Goal: Information Seeking & Learning: Learn about a topic

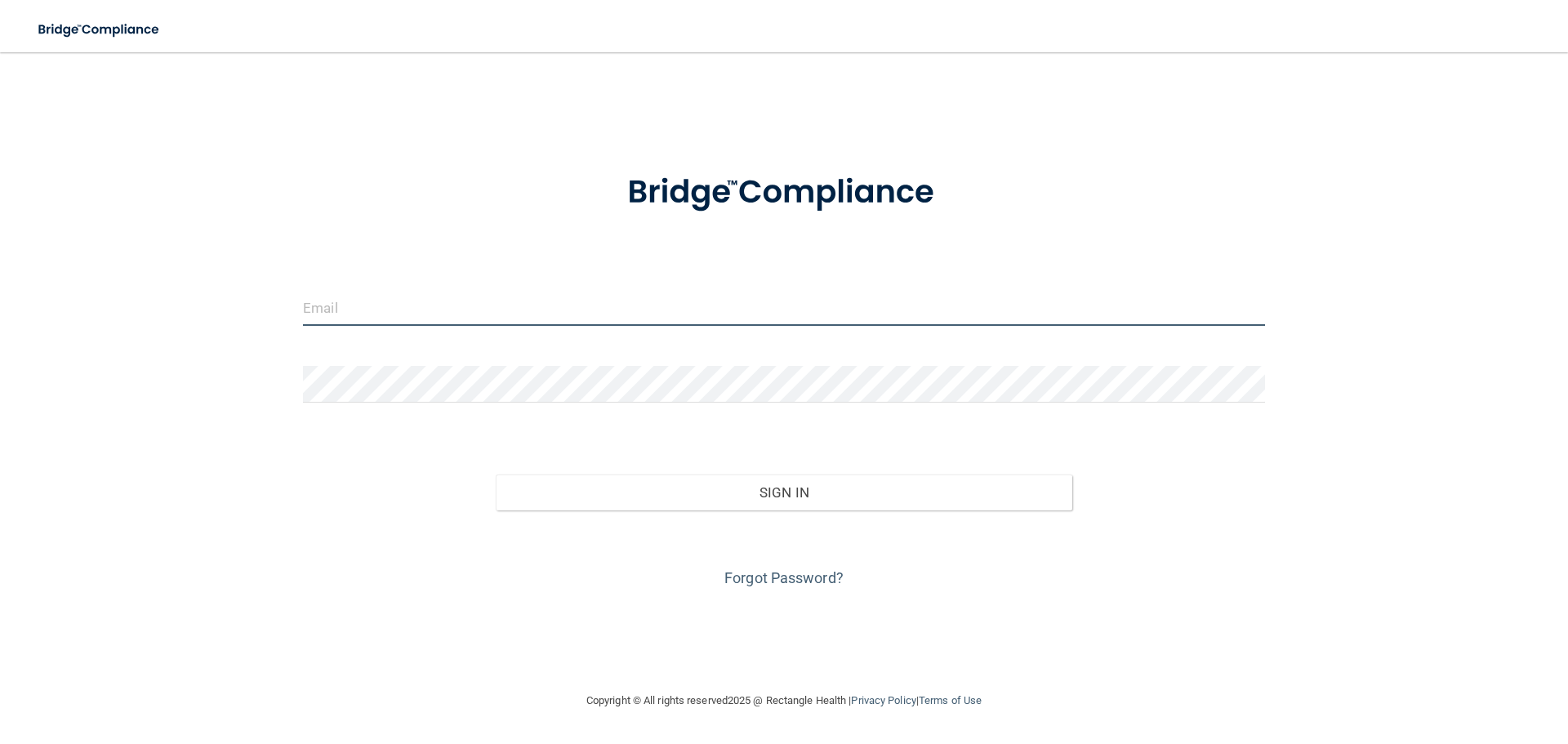
click at [330, 310] on input "email" at bounding box center [784, 307] width 963 height 36
type input "[EMAIL_ADDRESS][DOMAIN_NAME]"
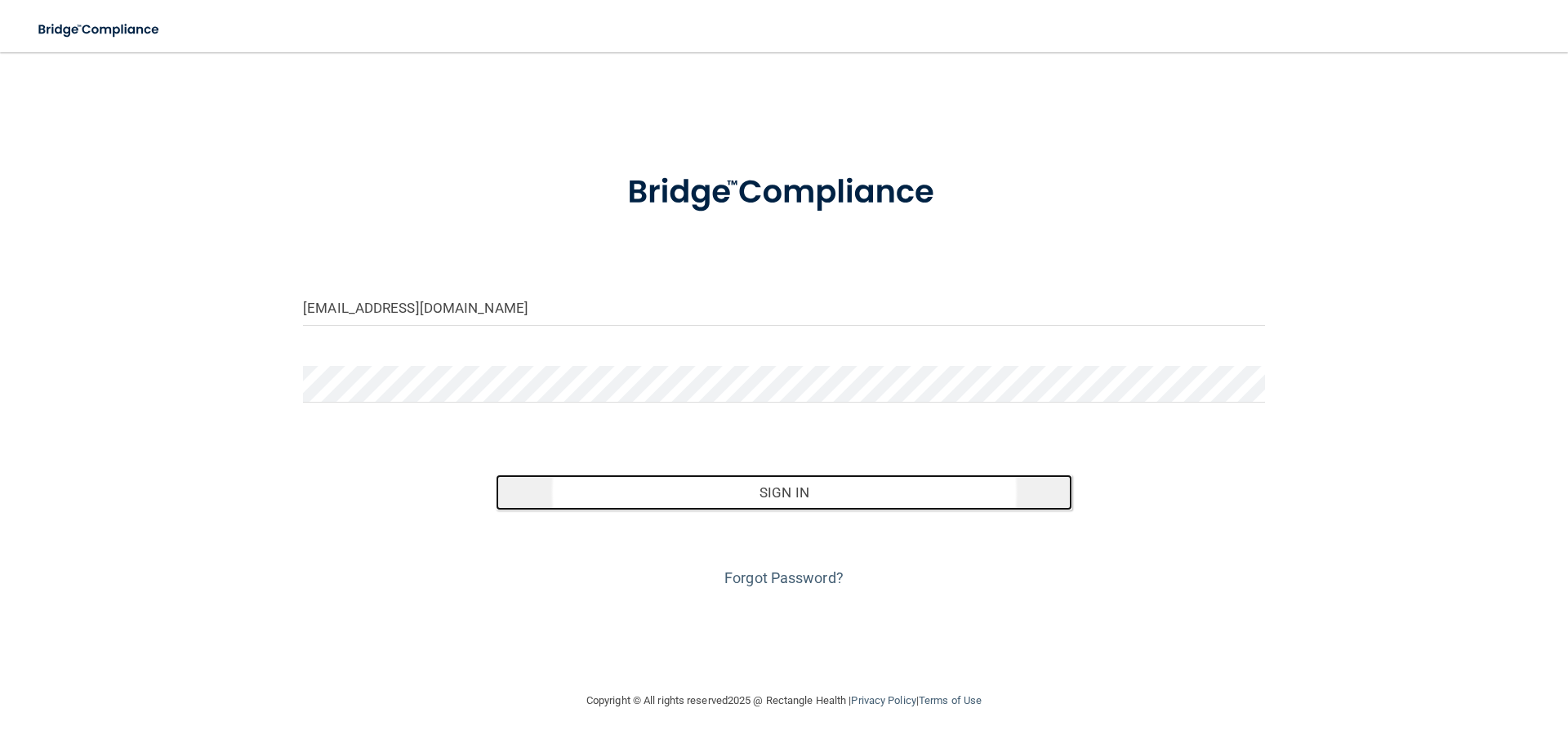
click at [783, 484] on button "Sign In" at bounding box center [784, 492] width 578 height 36
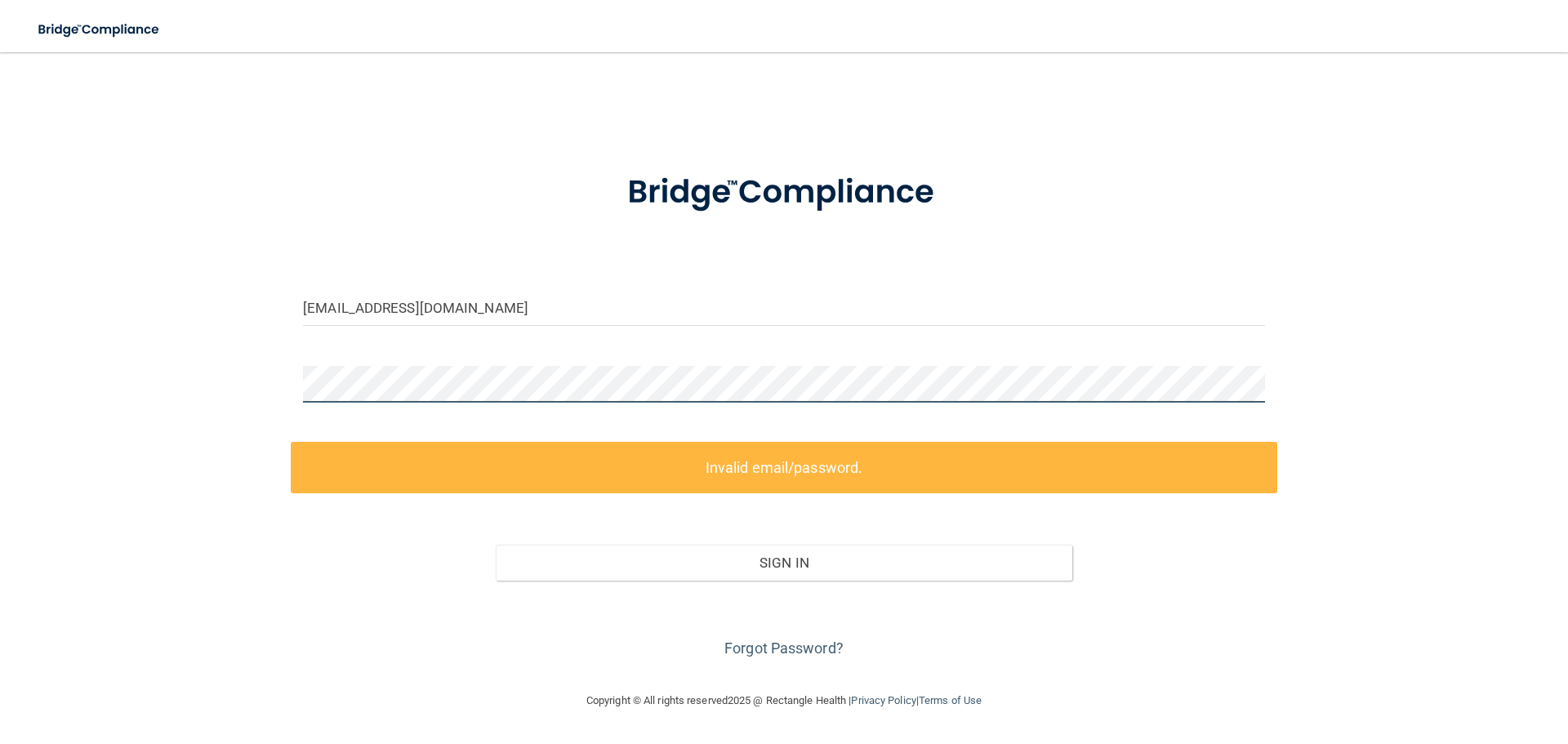
click at [263, 389] on div "[EMAIL_ADDRESS][DOMAIN_NAME] Invalid email/password. You don't have permission …" at bounding box center [784, 372] width 1503 height 606
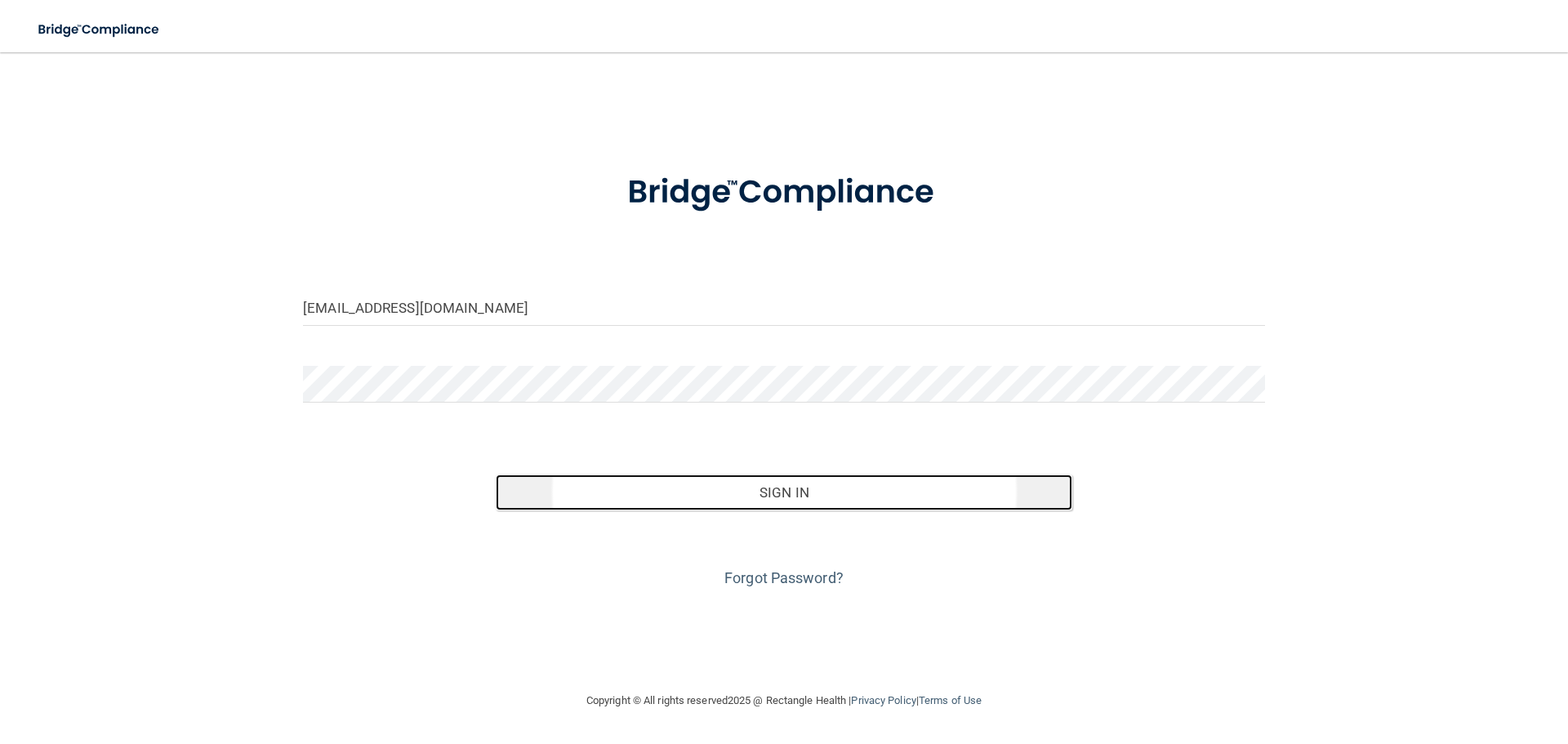
click at [780, 487] on button "Sign In" at bounding box center [784, 492] width 578 height 36
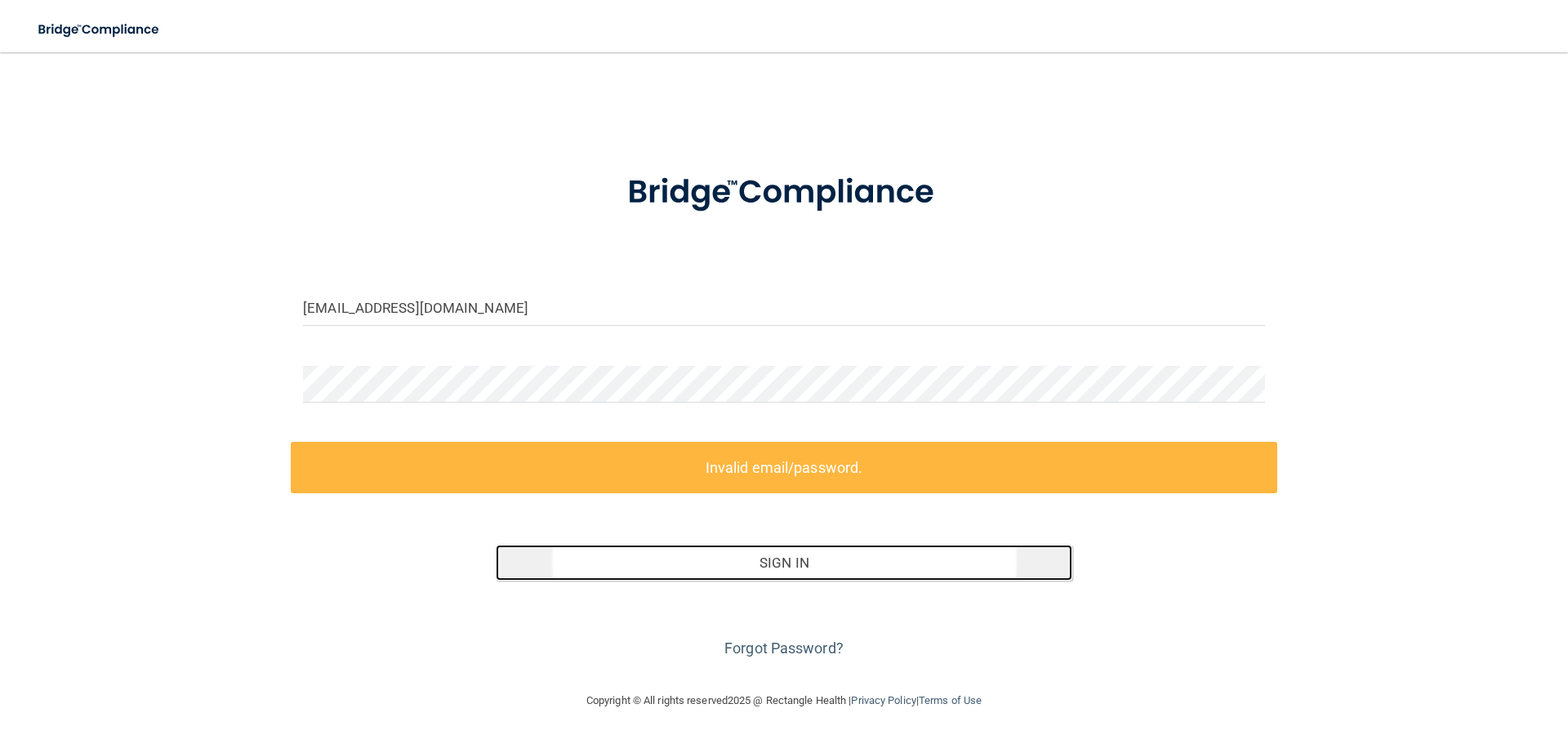
click at [805, 557] on button "Sign In" at bounding box center [784, 563] width 578 height 36
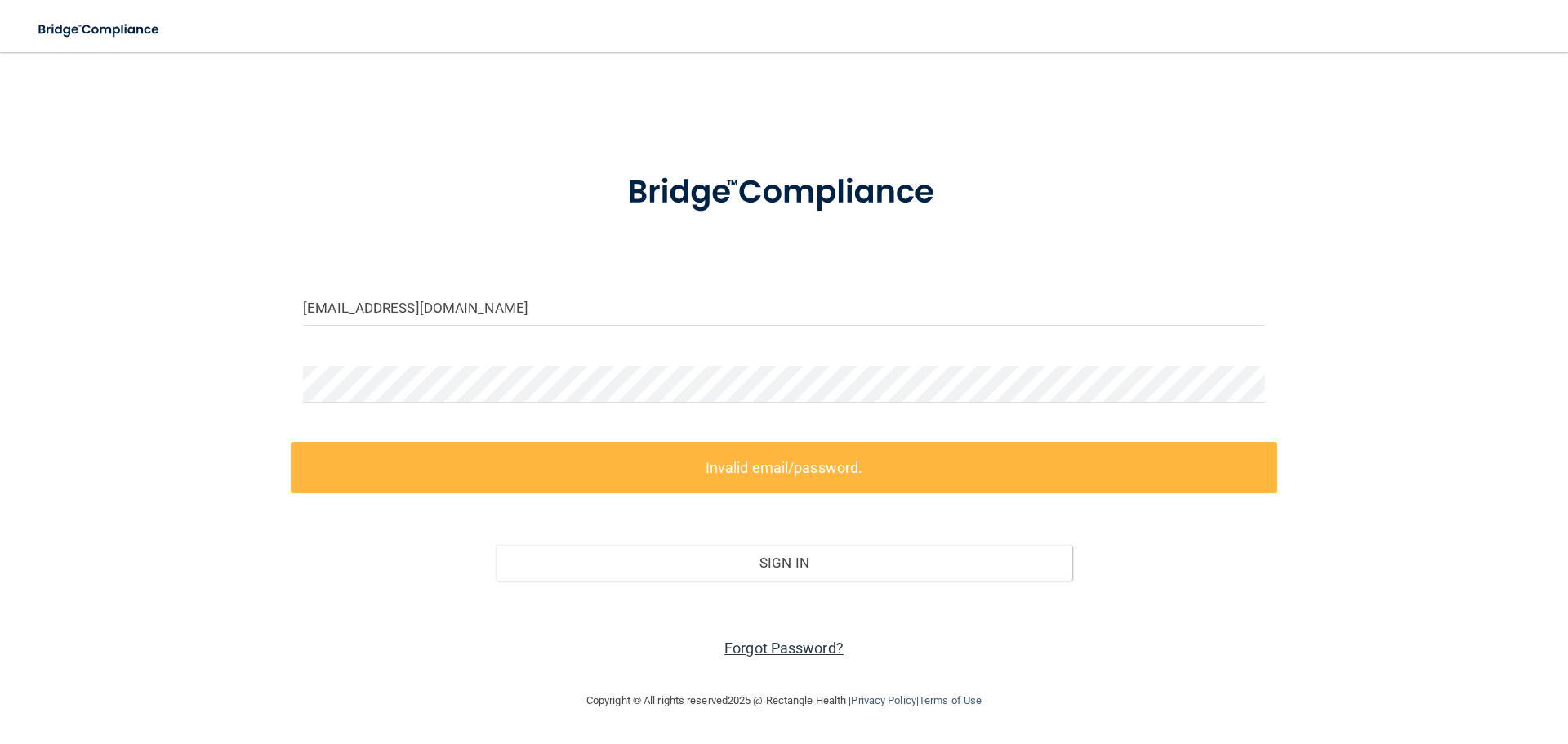
click at [796, 646] on link "Forgot Password?" at bounding box center [784, 648] width 119 height 17
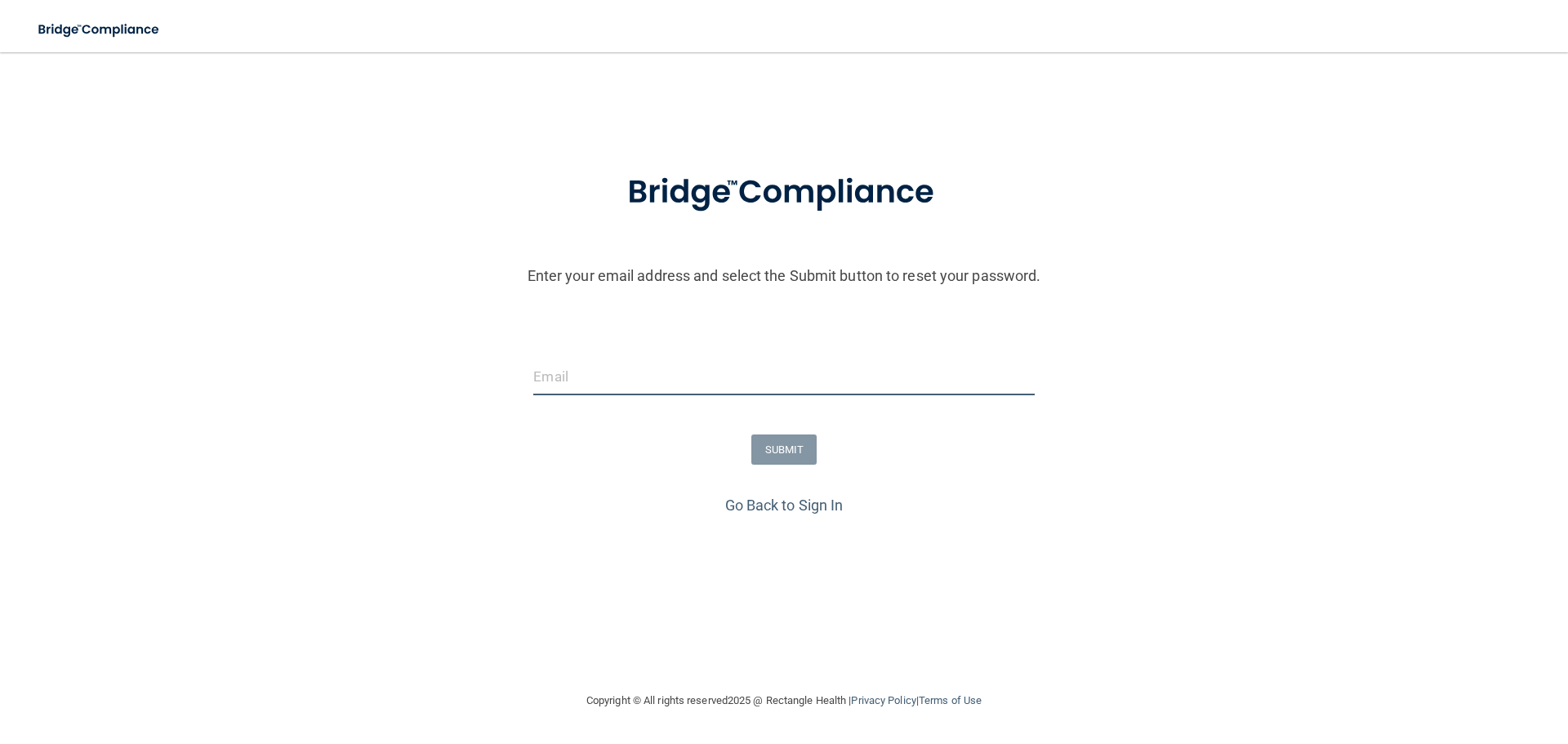
click at [557, 376] on input "email" at bounding box center [784, 376] width 501 height 36
type input "[EMAIL_ADDRESS][DOMAIN_NAME]"
click at [798, 446] on button "SUBMIT" at bounding box center [784, 450] width 66 height 31
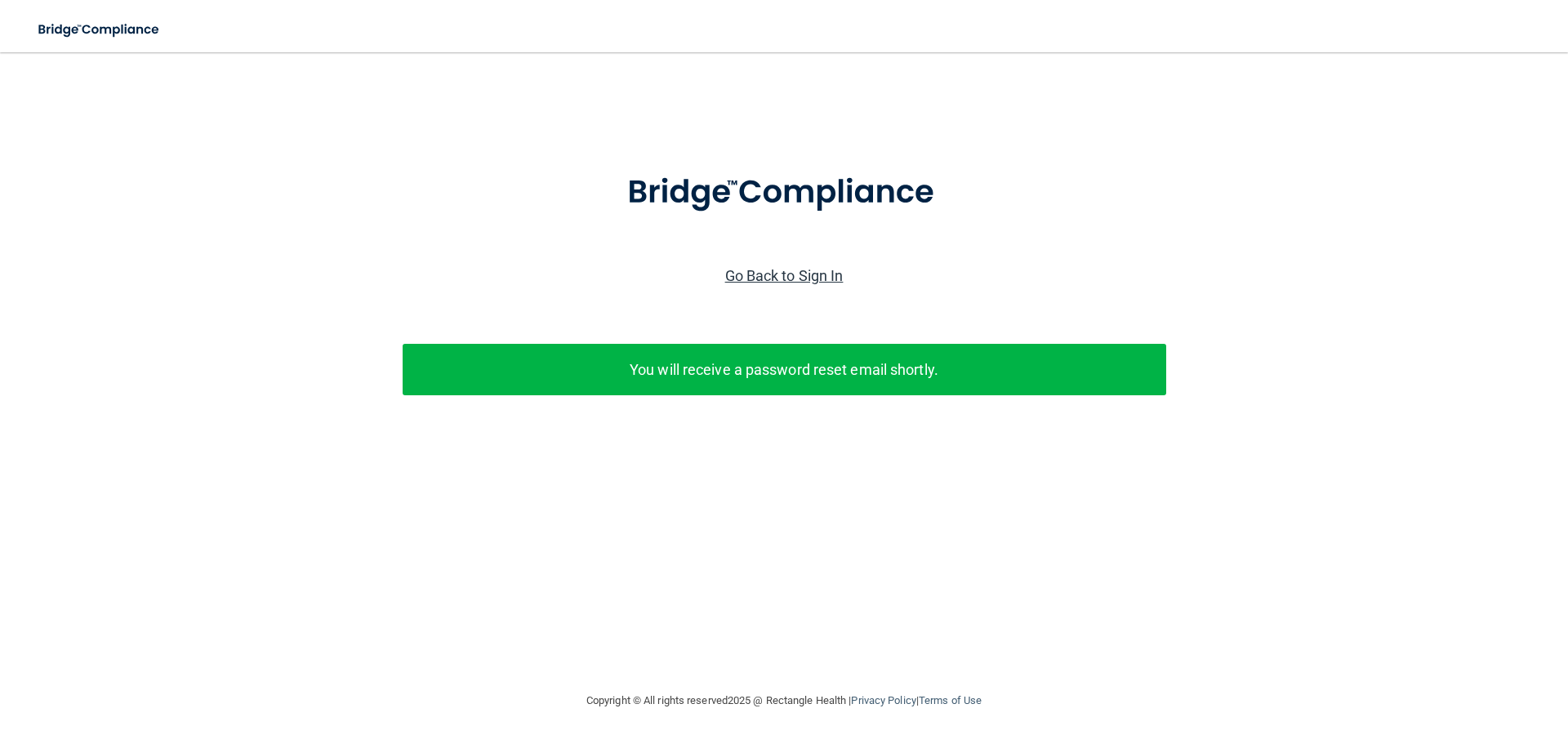
click at [786, 270] on link "Go Back to Sign In" at bounding box center [784, 276] width 119 height 17
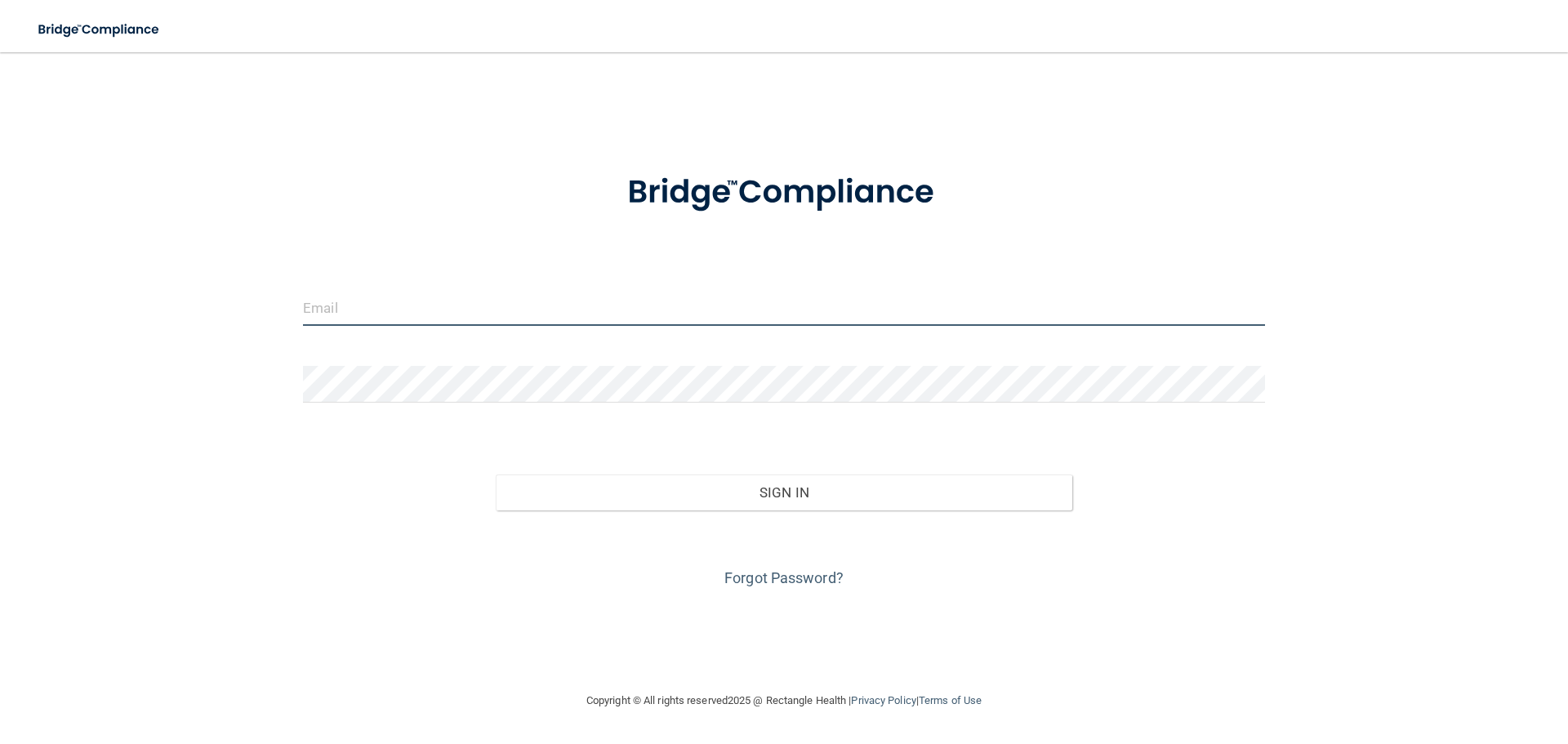
click at [357, 305] on input "email" at bounding box center [784, 307] width 963 height 36
type input "[EMAIL_ADDRESS][DOMAIN_NAME]"
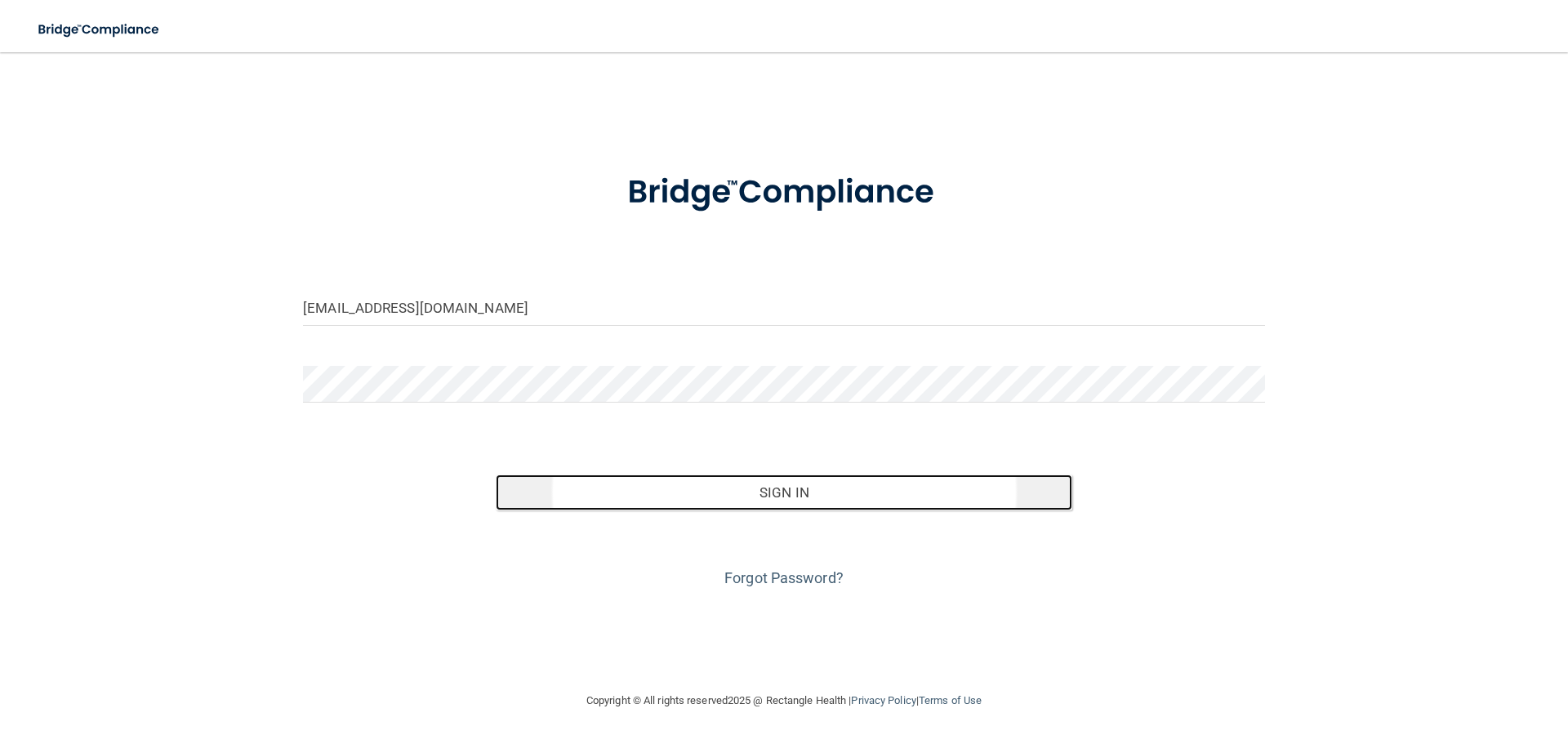
click at [796, 487] on button "Sign In" at bounding box center [784, 492] width 578 height 36
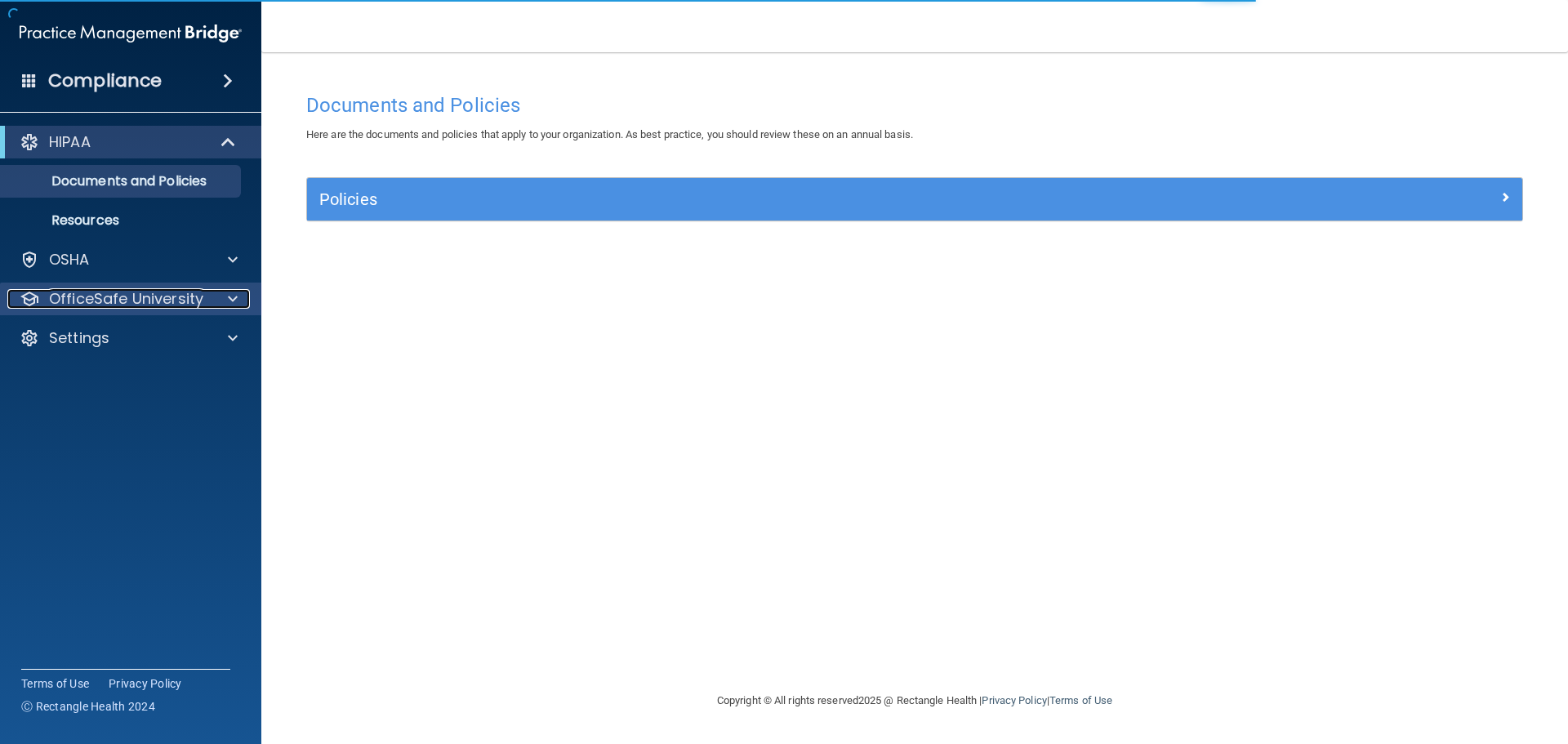
click at [154, 292] on p "OfficeSafe University" at bounding box center [125, 299] width 154 height 19
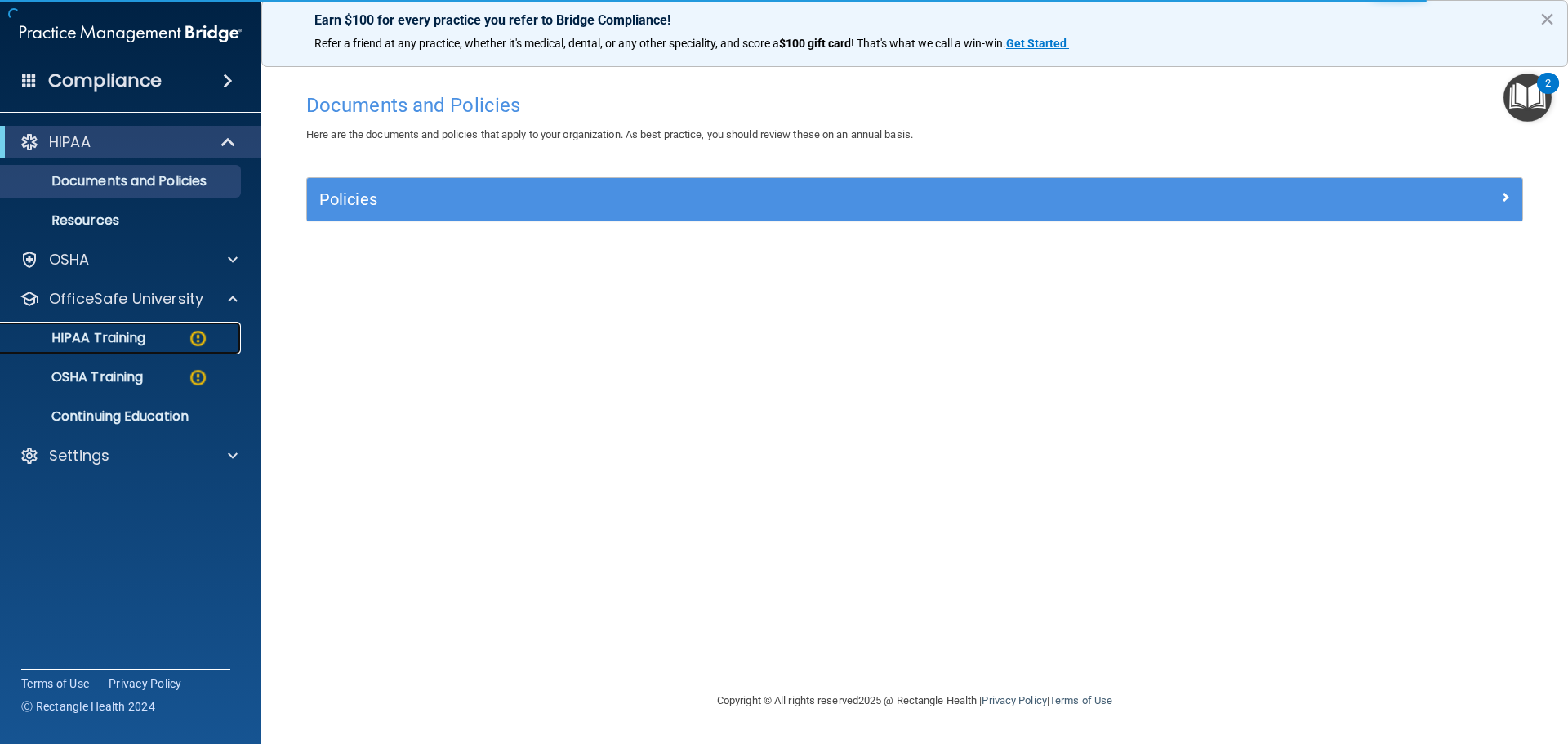
click at [130, 330] on p "HIPAA Training" at bounding box center [78, 338] width 135 height 16
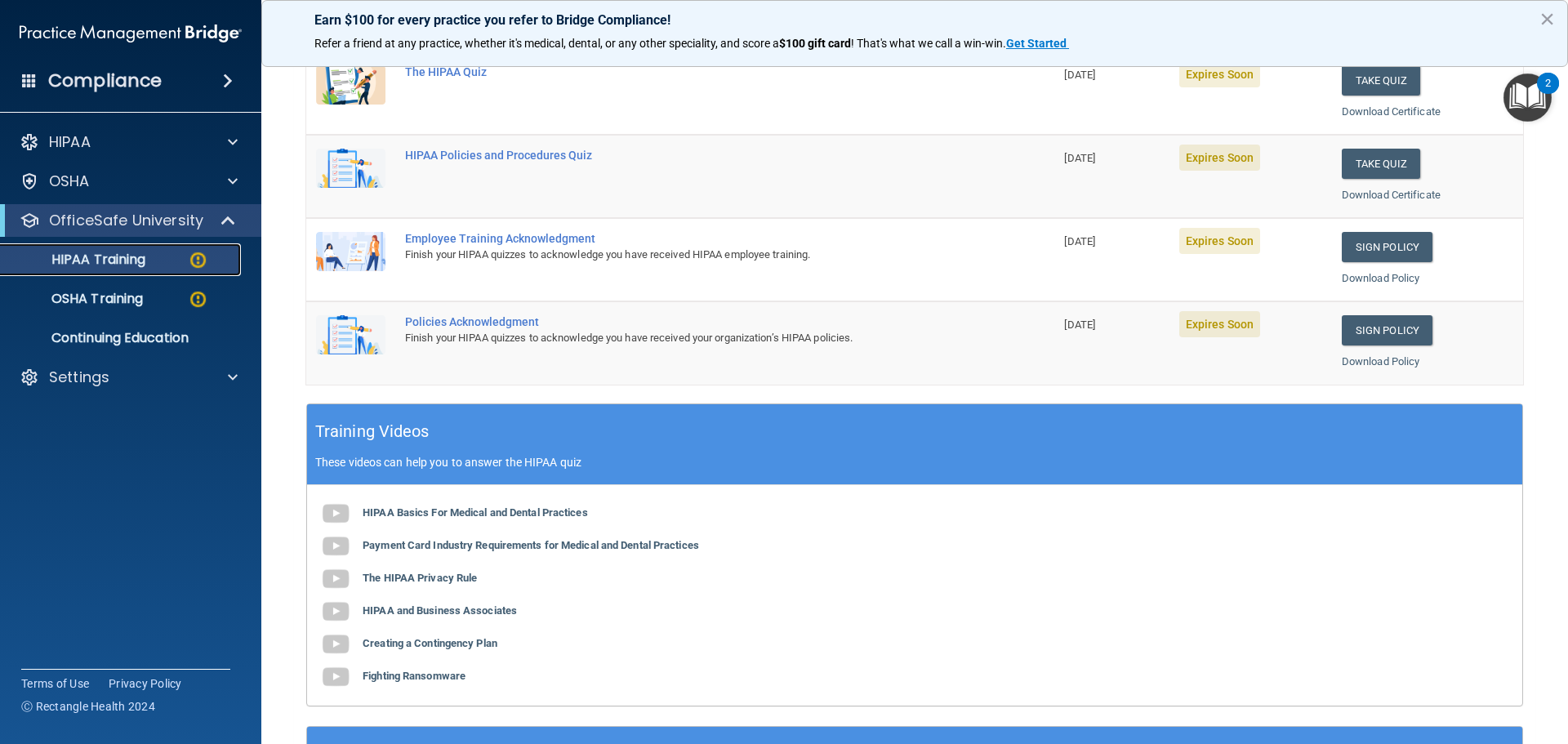
scroll to position [78, 0]
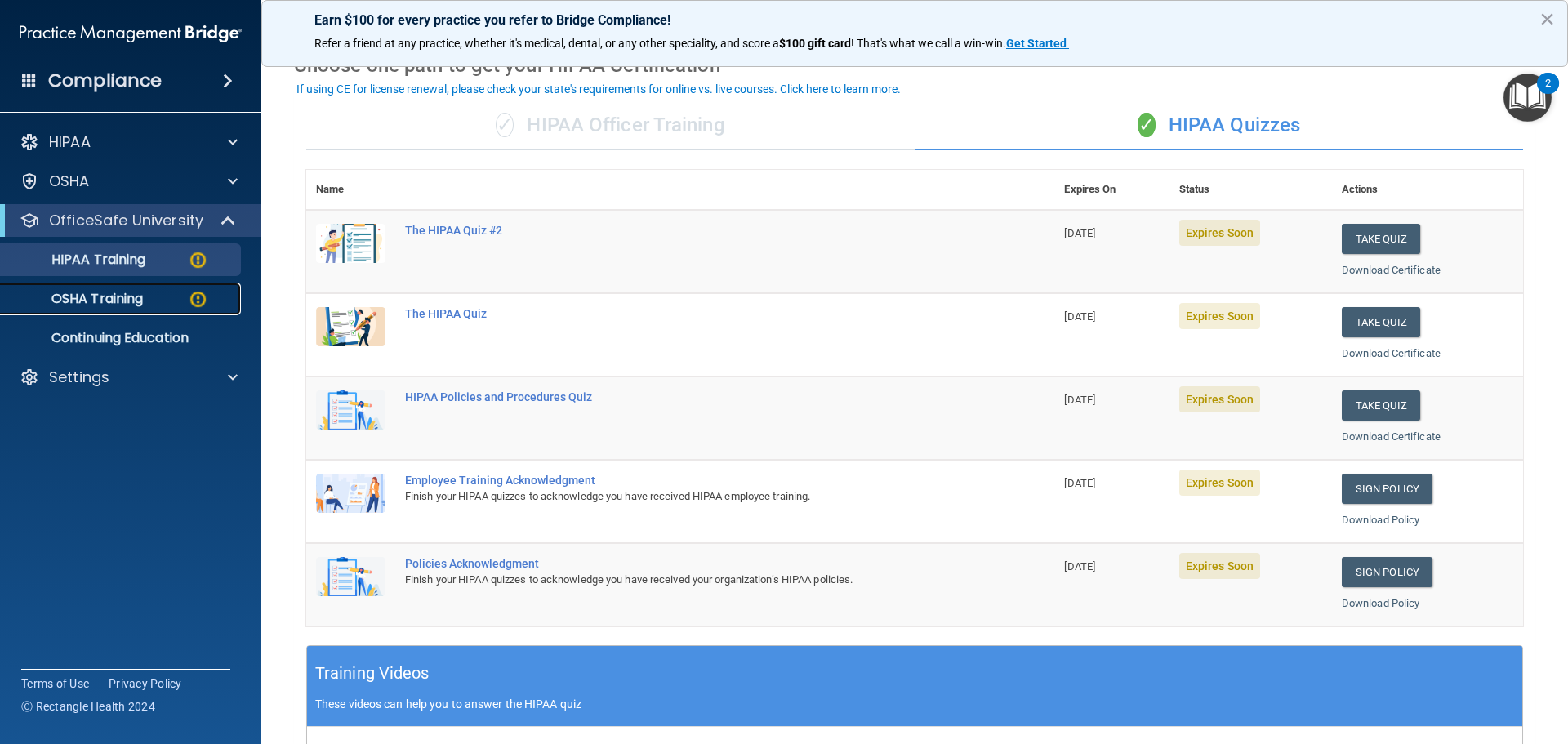
click at [143, 297] on p "OSHA Training" at bounding box center [77, 299] width 132 height 16
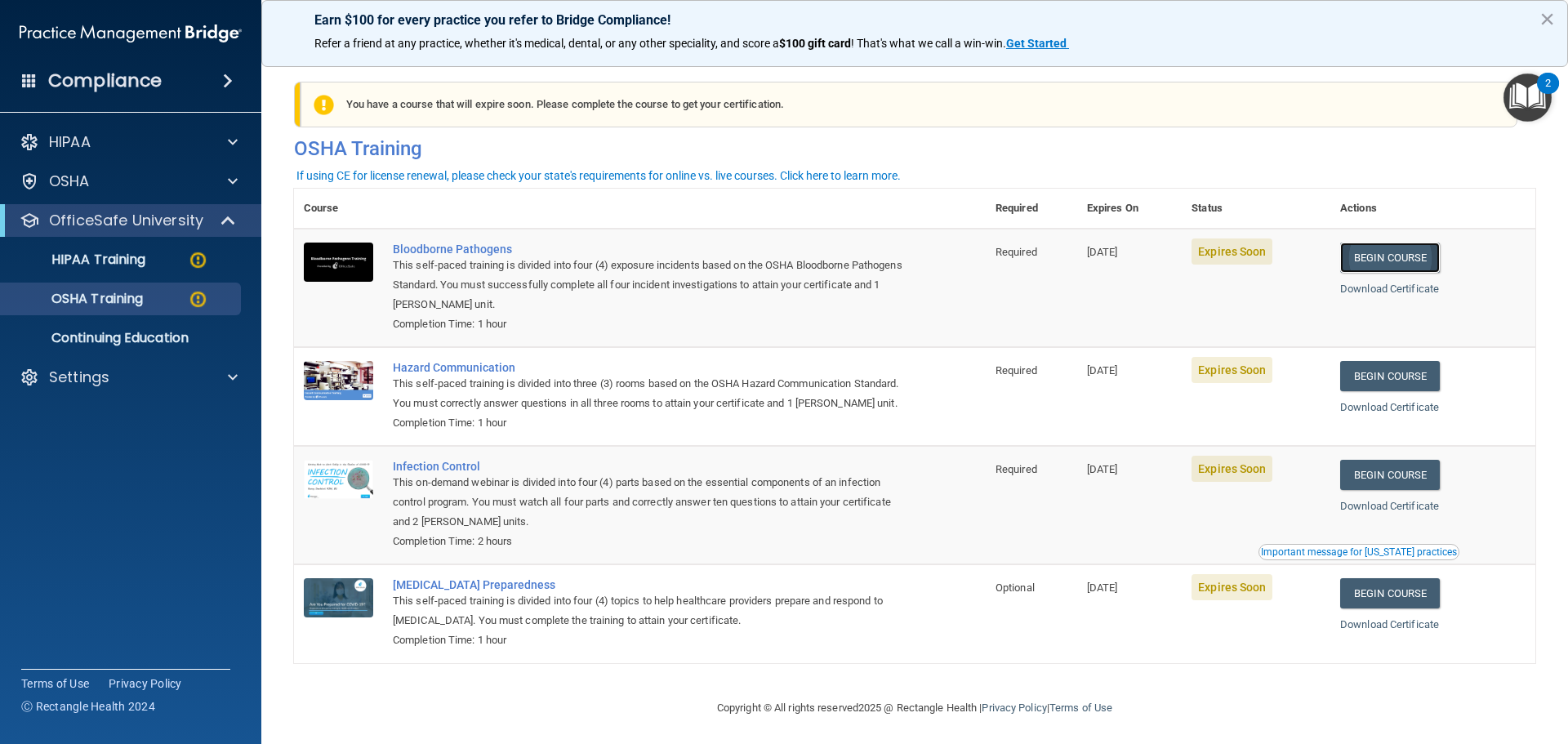
click at [1393, 261] on link "Begin Course" at bounding box center [1390, 258] width 100 height 31
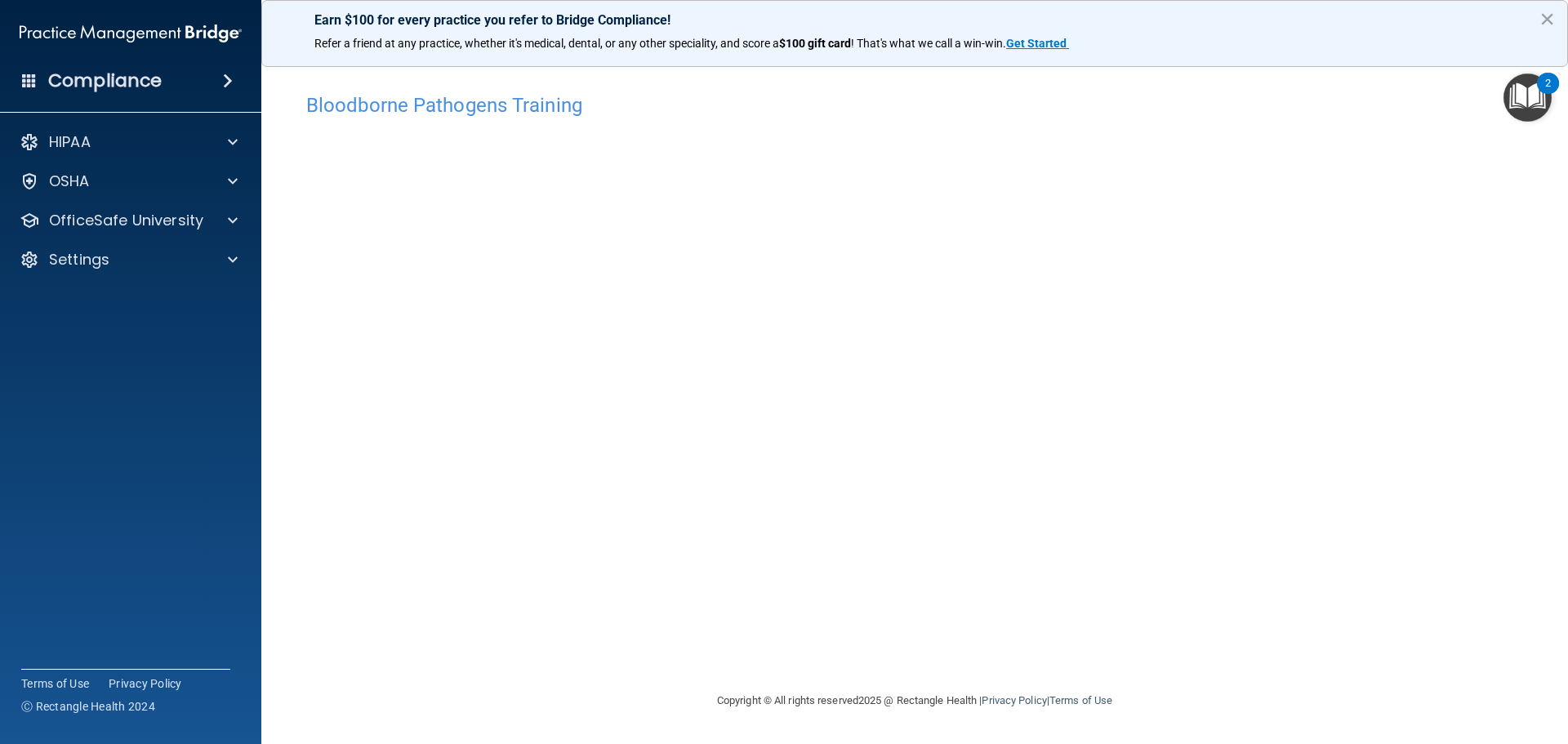
click at [1318, 68] on main "Bloodborne Pathogens Training This course doesn’t expire until 10/08/2025. Are …" at bounding box center [915, 398] width 1307 height 691
drag, startPoint x: 441, startPoint y: 101, endPoint x: 584, endPoint y: 123, distance: 144.7
click at [456, 102] on h4 "Bloodborne Pathogens Training" at bounding box center [915, 105] width 1217 height 21
click at [1549, 13] on button "×" at bounding box center [1547, 18] width 15 height 26
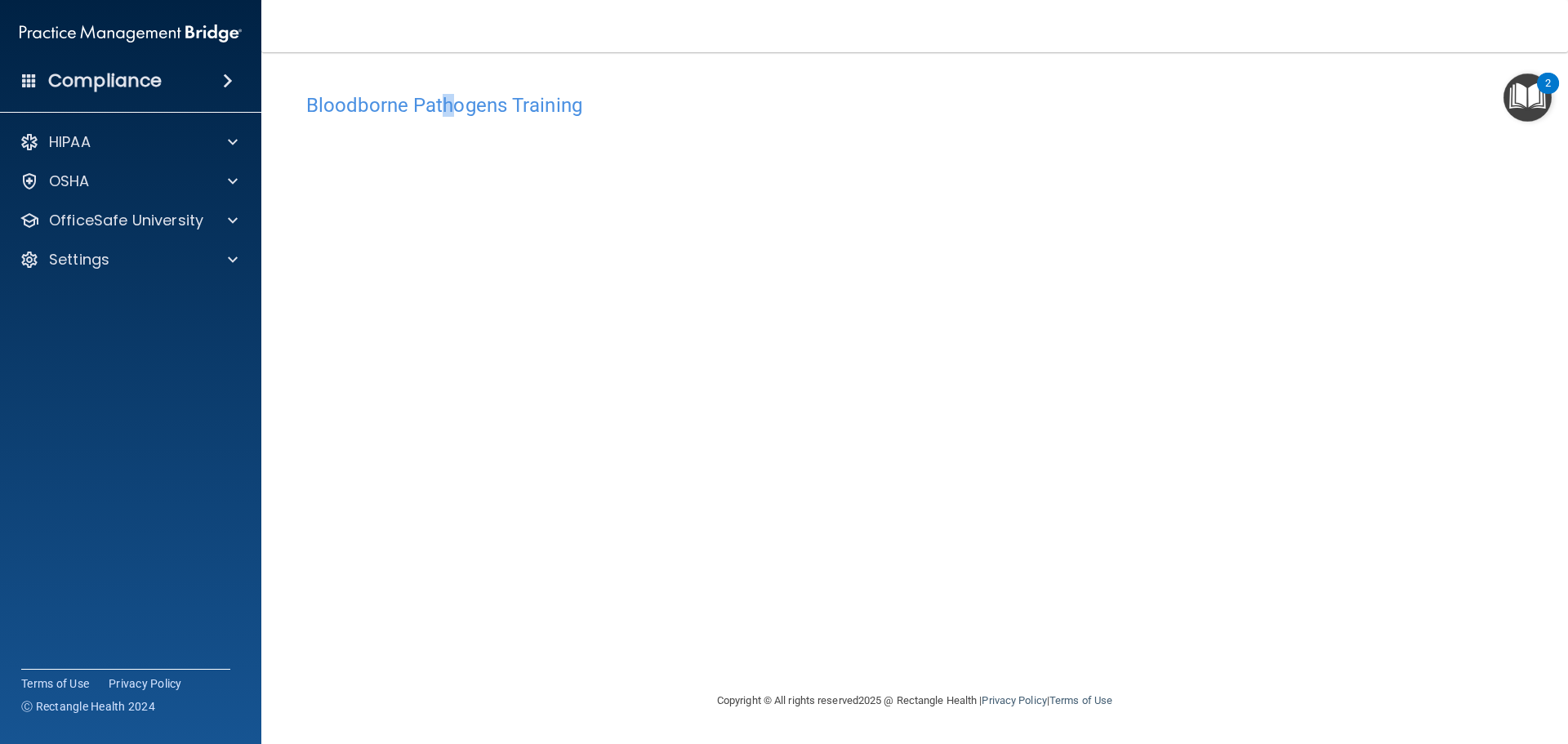
click at [1532, 83] on img "Open Resource Center, 2 new notifications" at bounding box center [1528, 98] width 48 height 48
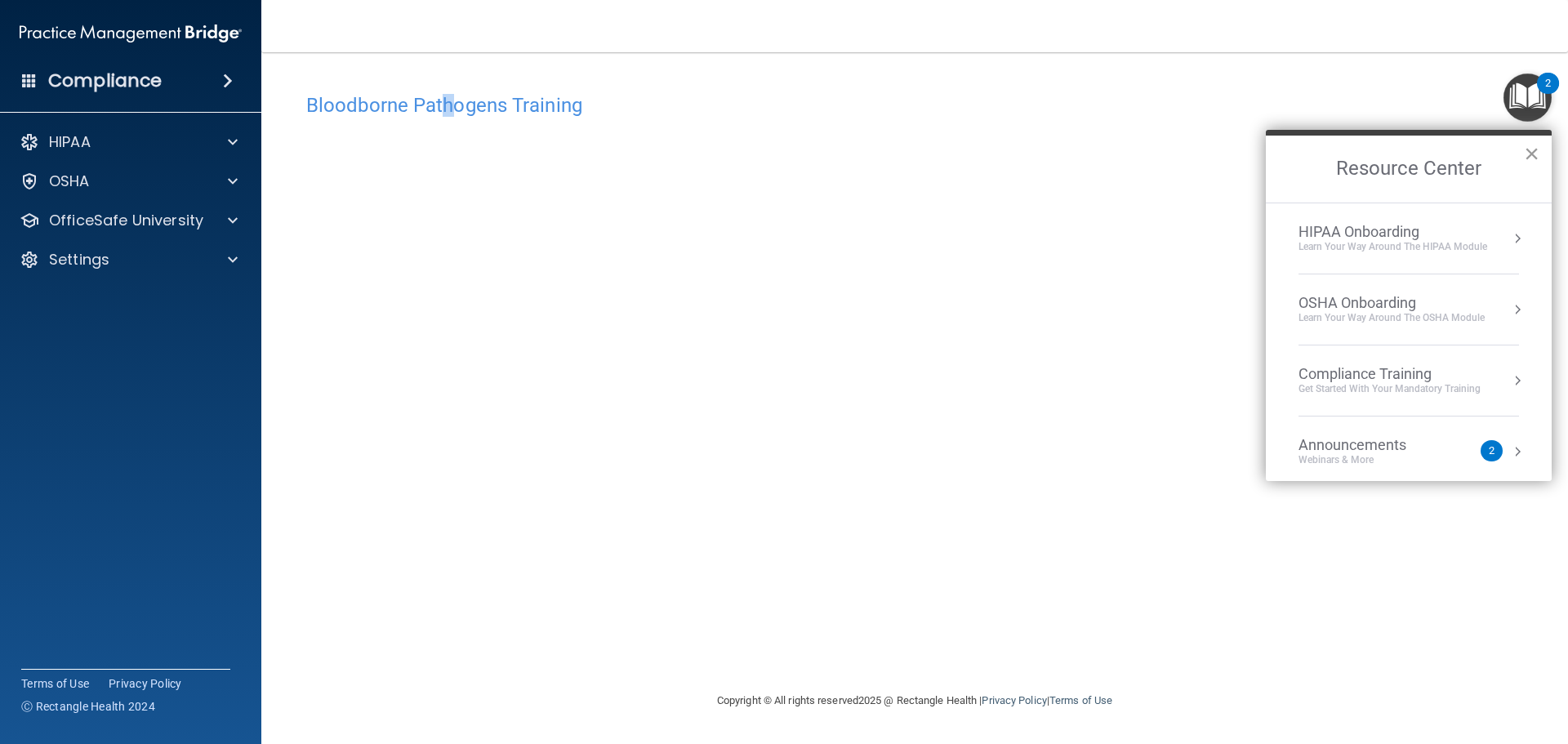
click at [1538, 150] on button "×" at bounding box center [1532, 153] width 15 height 26
